Goal: Task Accomplishment & Management: Complete application form

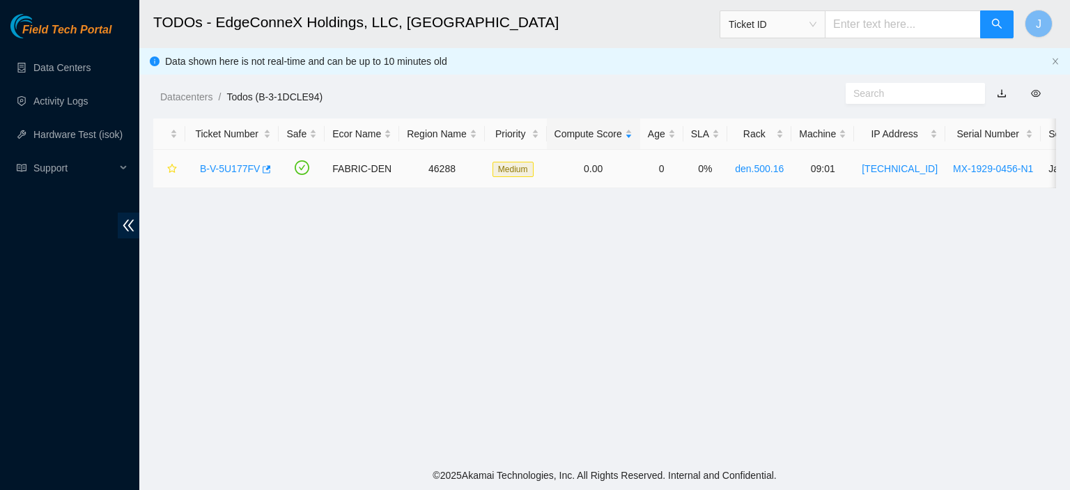
click at [233, 168] on link "B-V-5U177FV" at bounding box center [230, 168] width 60 height 11
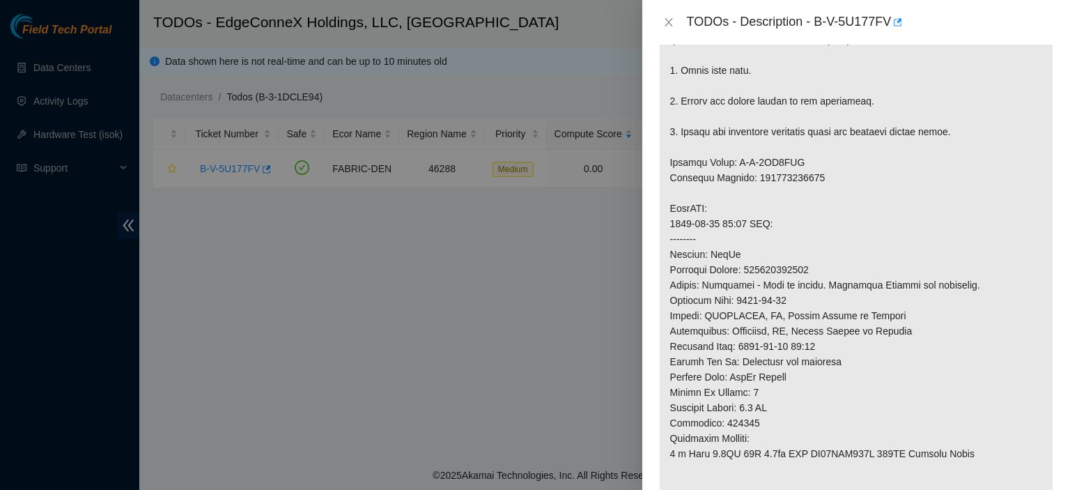
scroll to position [1086, 0]
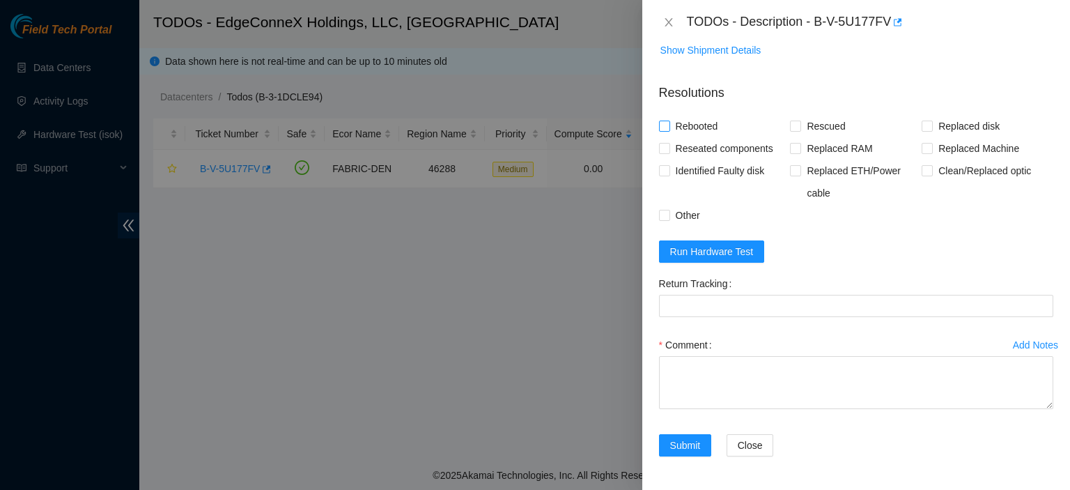
click at [668, 123] on span at bounding box center [664, 126] width 11 height 11
click at [668, 123] on input "Rebooted" at bounding box center [664, 126] width 10 height 10
checkbox input "true"
click at [790, 126] on input "Rescued" at bounding box center [795, 126] width 10 height 10
checkbox input "true"
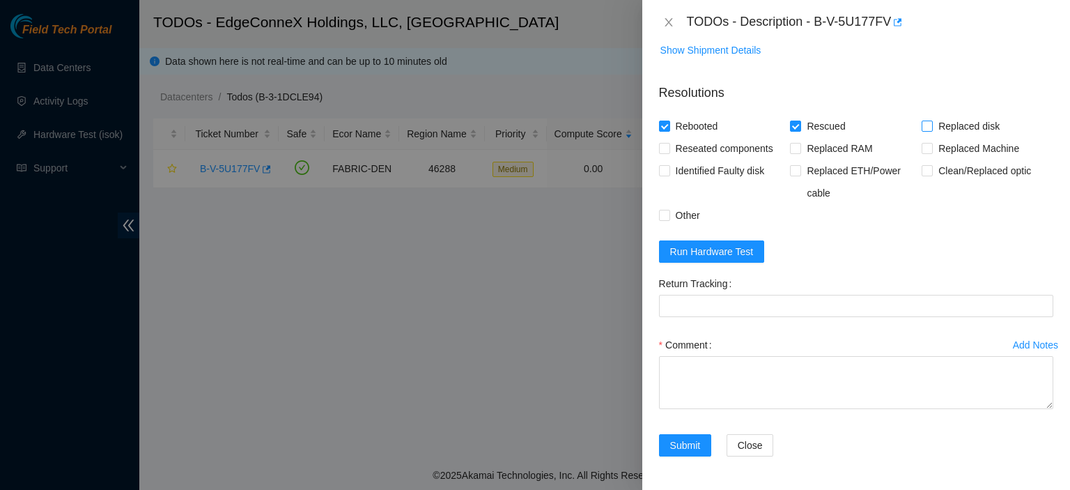
click at [924, 123] on input "Replaced disk" at bounding box center [927, 126] width 10 height 10
checkbox input "true"
click at [781, 374] on textarea "Comment" at bounding box center [856, 382] width 394 height 53
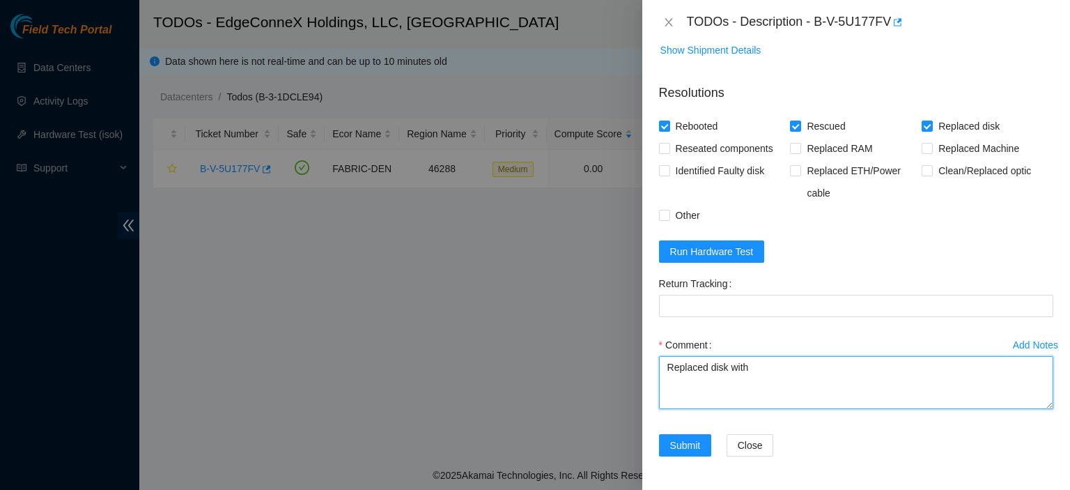
type textarea "Replaced disk with"
click at [781, 374] on textarea "Replaced disk with" at bounding box center [856, 382] width 394 height 53
type textarea "Replaced disk with Y9P0A144FDWG. Rescued. Rebooted."
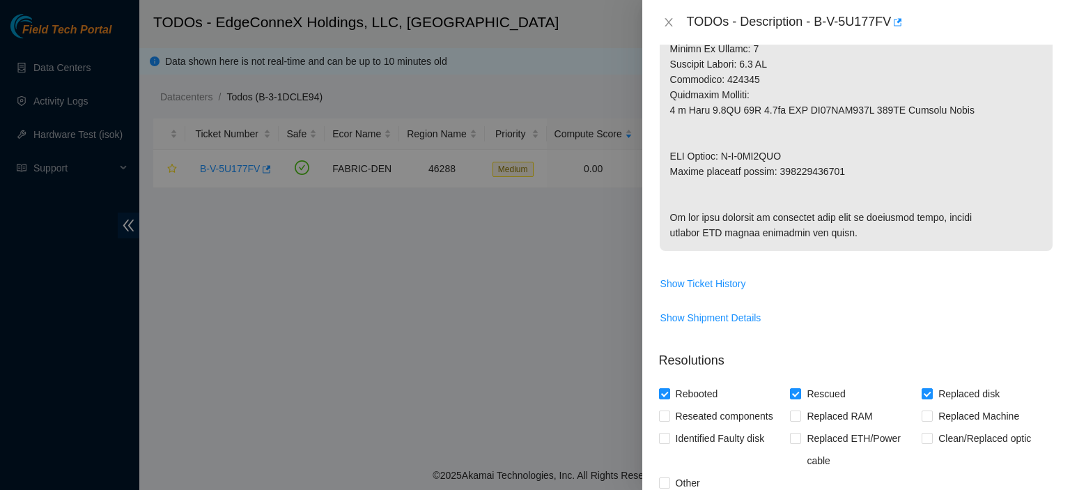
scroll to position [748, 0]
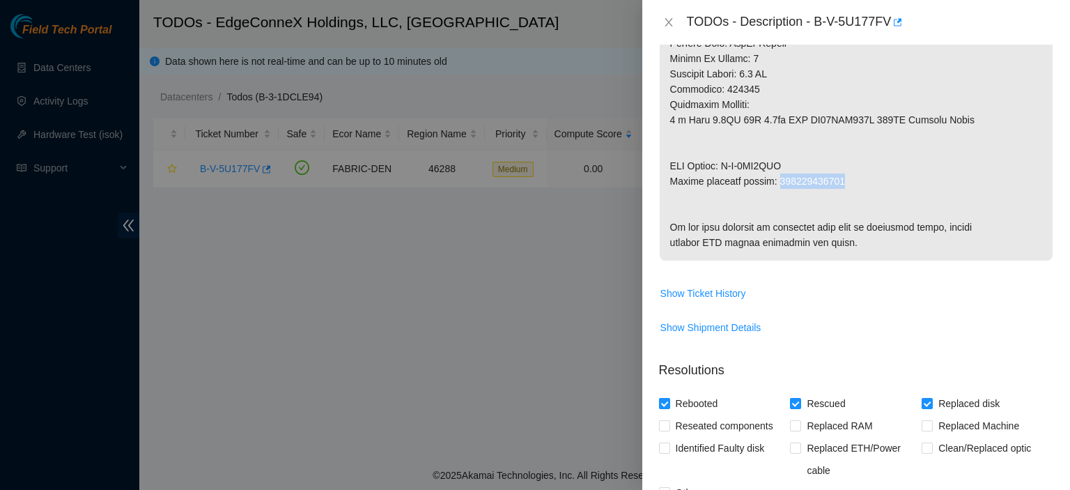
drag, startPoint x: 842, startPoint y: 178, endPoint x: 778, endPoint y: 181, distance: 64.2
copy p "450826213768"
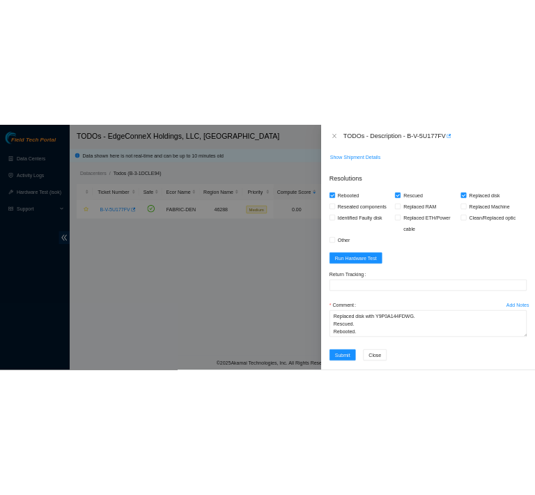
scroll to position [1086, 0]
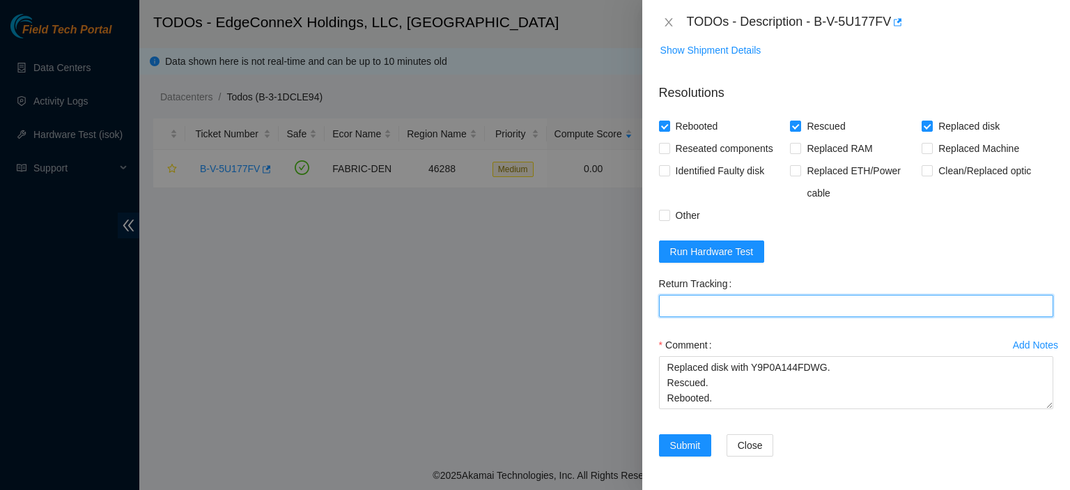
click at [874, 302] on Tracking "Return Tracking" at bounding box center [856, 306] width 394 height 22
paste Tracking "450826213768"
type Tracking "450826213768"
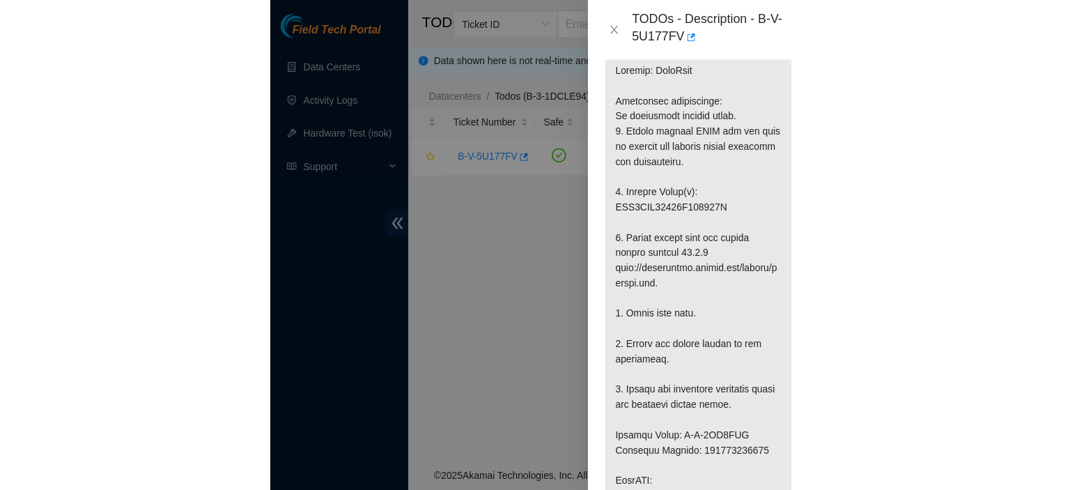
scroll to position [0, 0]
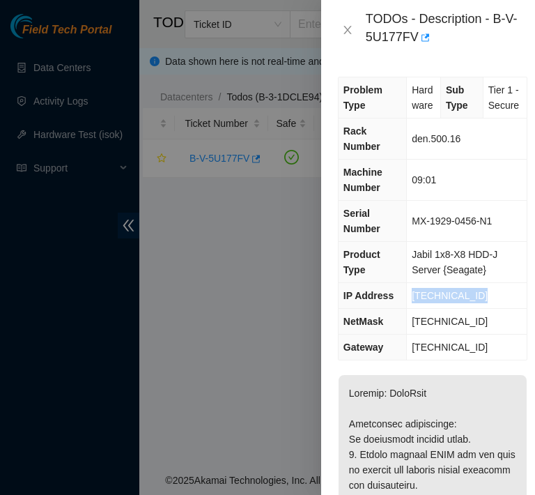
drag, startPoint x: 485, startPoint y: 328, endPoint x: 409, endPoint y: 332, distance: 76.0
click at [409, 309] on td "[TECHNICAL_ID]" at bounding box center [467, 296] width 120 height 26
copy span "[TECHNICAL_ID]"
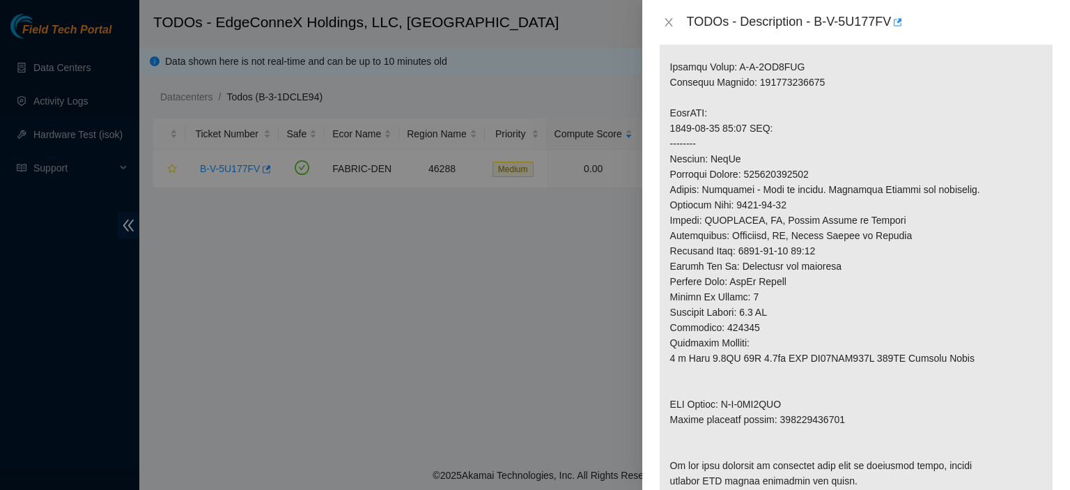
scroll to position [1086, 0]
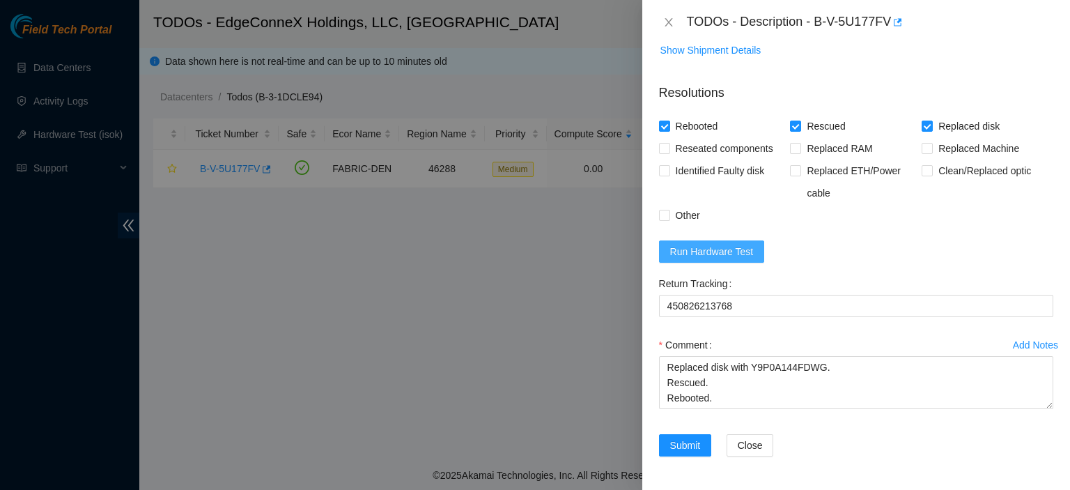
click at [738, 246] on span "Run Hardware Test" at bounding box center [712, 251] width 84 height 15
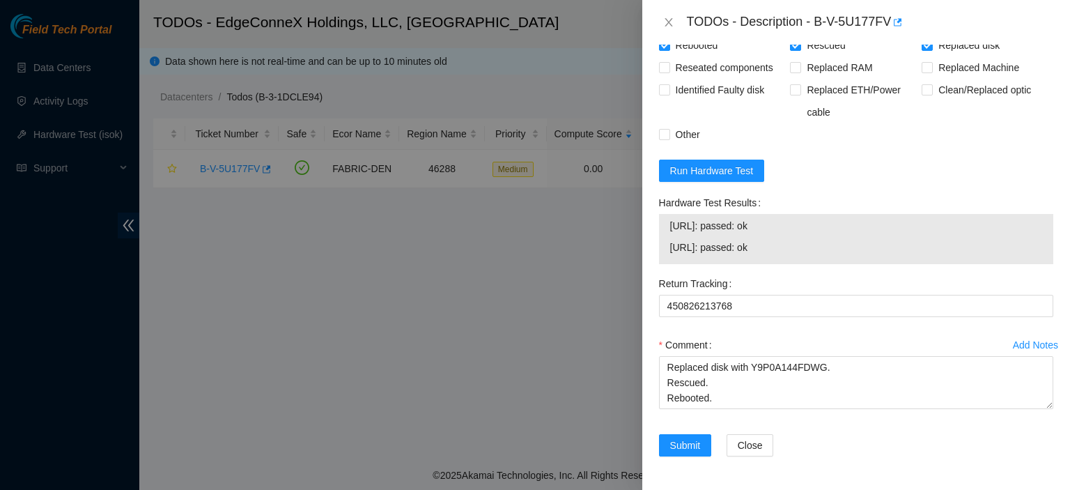
scroll to position [1167, 0]
click at [689, 443] on span "Submit" at bounding box center [685, 445] width 31 height 15
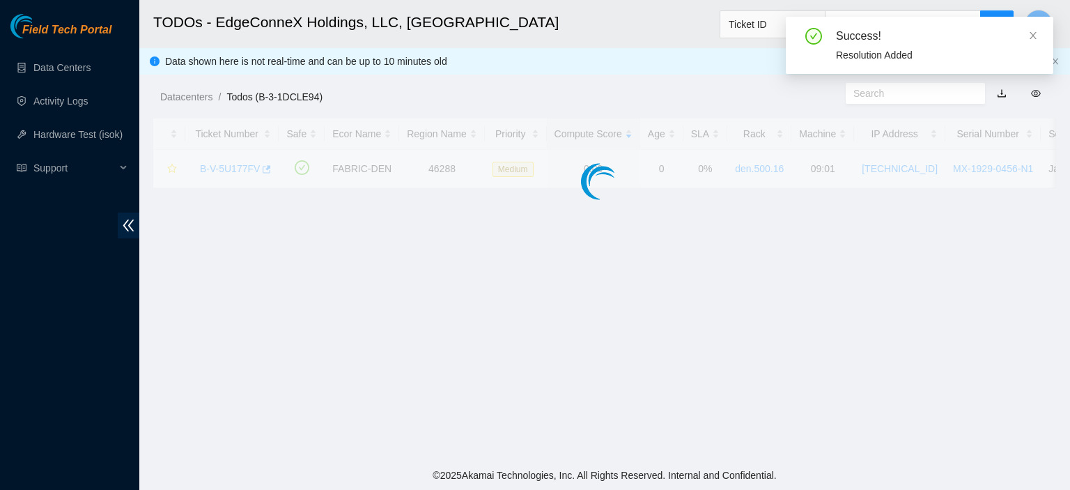
scroll to position [377, 0]
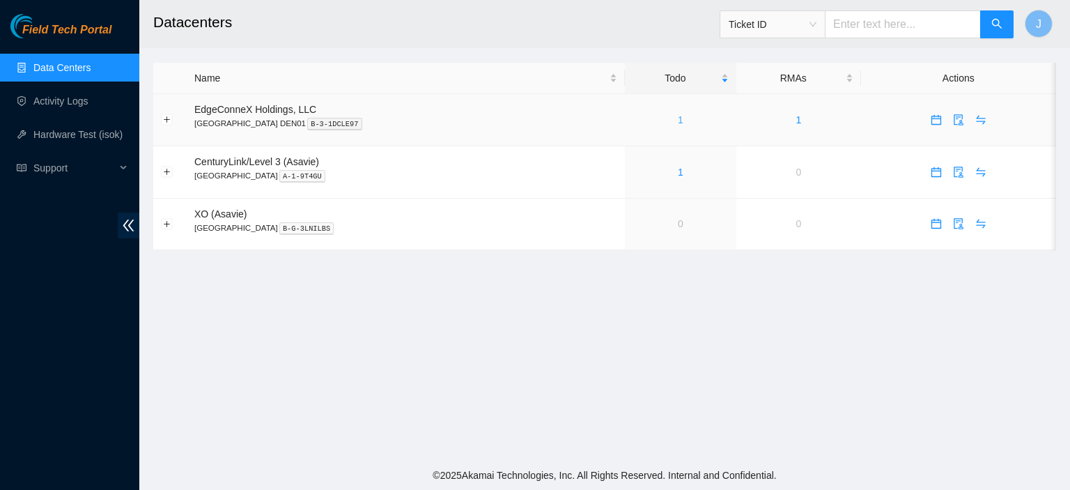
click at [678, 119] on link "1" at bounding box center [681, 119] width 6 height 11
